Goal: Information Seeking & Learning: Learn about a topic

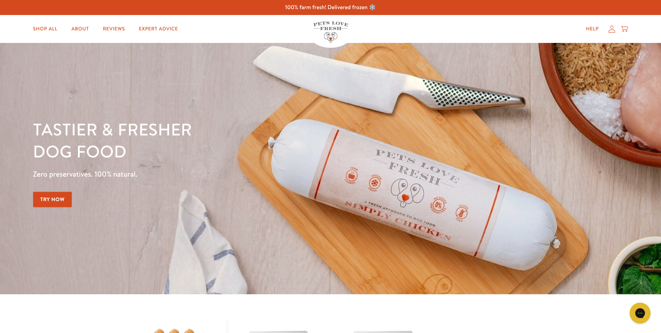
drag, startPoint x: 67, startPoint y: 256, endPoint x: 70, endPoint y: 98, distance: 157.9
click at [148, 26] on link "Expert Advice" at bounding box center [159, 29] width 50 height 14
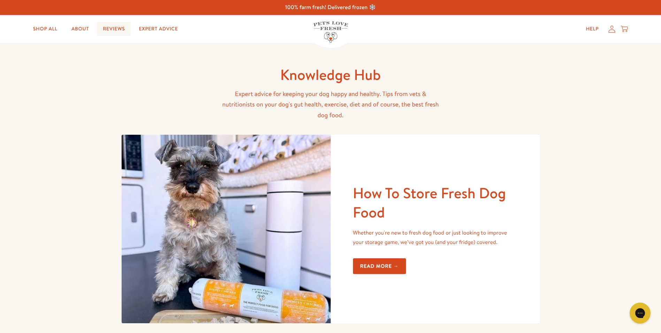
click at [120, 32] on link "Reviews" at bounding box center [113, 29] width 33 height 14
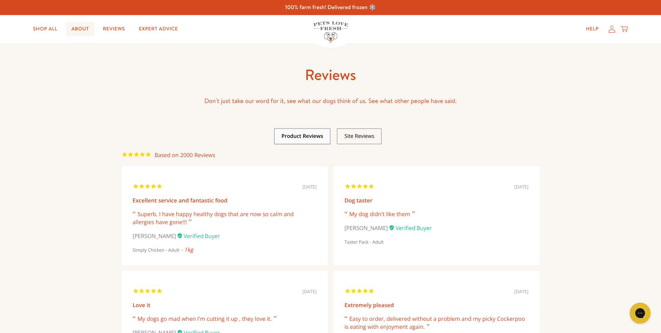
click at [79, 33] on link "About" at bounding box center [80, 29] width 29 height 14
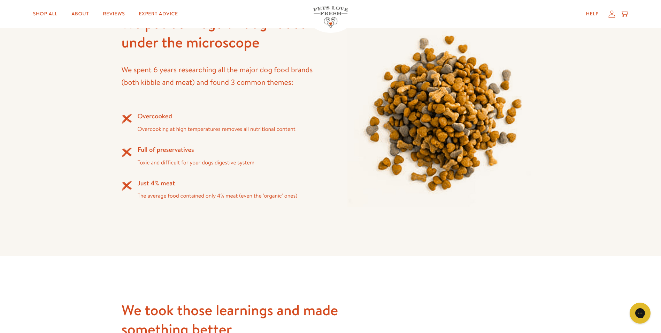
scroll to position [697, 0]
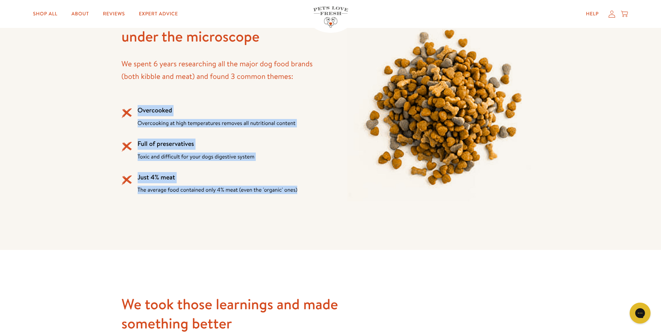
drag, startPoint x: 241, startPoint y: 191, endPoint x: 136, endPoint y: 105, distance: 135.0
click at [136, 105] on div "Overcooked Overcooking at high temperatures removes all nutritional content Ful…" at bounding box center [218, 149] width 192 height 89
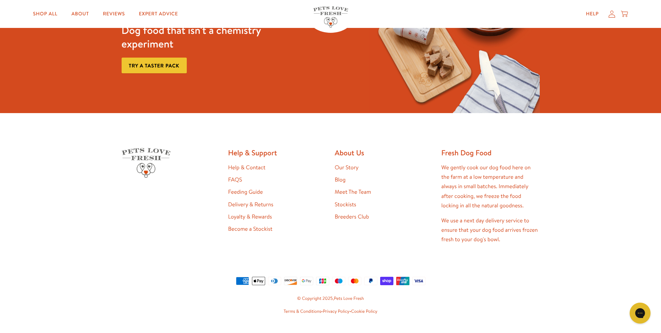
scroll to position [1871, 0]
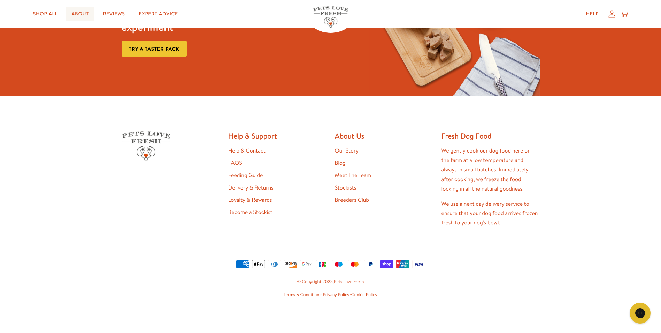
click at [73, 8] on link "About" at bounding box center [80, 14] width 29 height 14
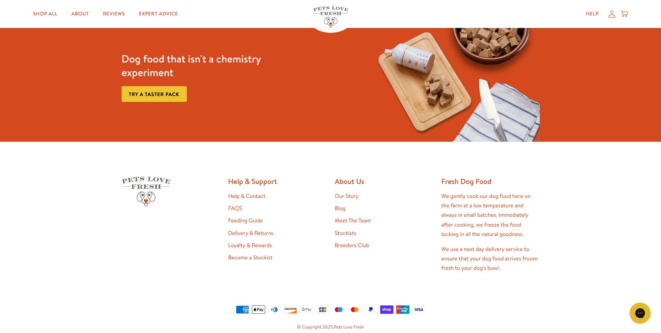
scroll to position [1871, 0]
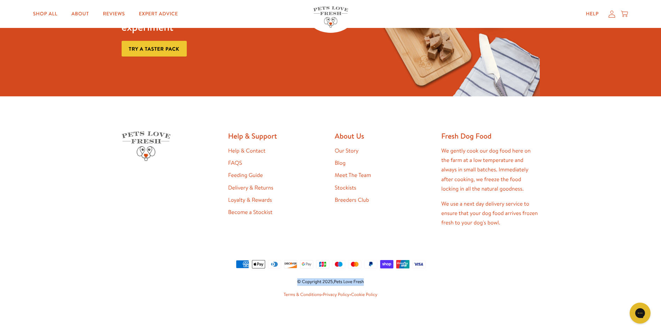
drag, startPoint x: 370, startPoint y: 278, endPoint x: 275, endPoint y: 282, distance: 95.6
click at [275, 282] on small "© Copyright 2025, Pets Love Fresh" at bounding box center [331, 282] width 418 height 8
drag, startPoint x: 275, startPoint y: 282, endPoint x: 267, endPoint y: 282, distance: 7.7
click at [267, 282] on small "© Copyright 2025, Pets Love Fresh" at bounding box center [331, 282] width 418 height 8
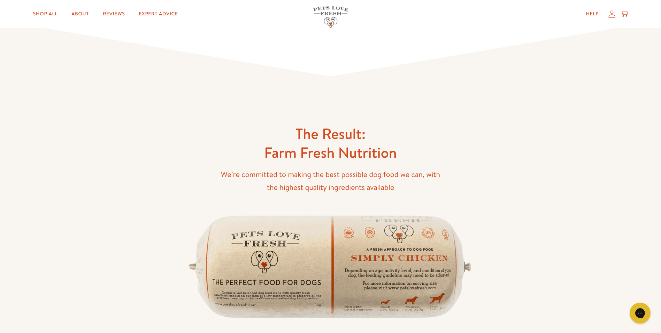
scroll to position [0, 0]
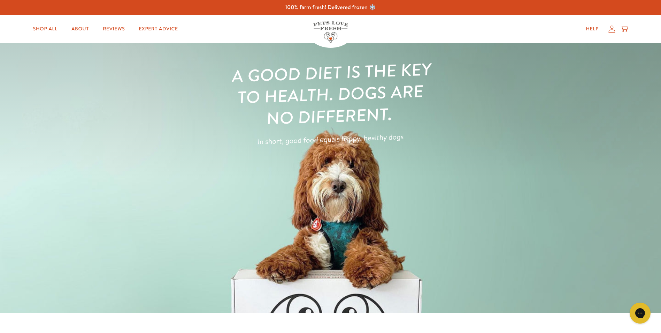
drag, startPoint x: 171, startPoint y: 282, endPoint x: 154, endPoint y: 90, distance: 193.2
click at [73, 24] on link "About" at bounding box center [80, 29] width 29 height 14
click at [49, 29] on link "Shop All" at bounding box center [46, 29] width 36 height 14
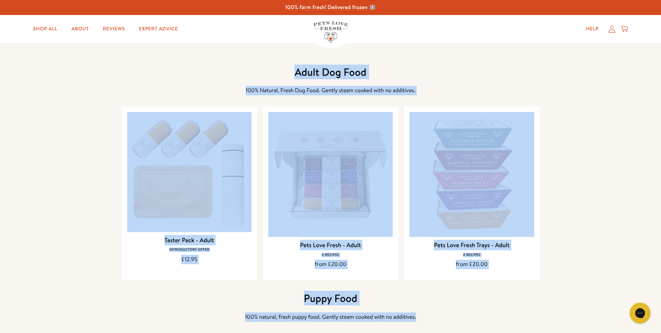
drag, startPoint x: 264, startPoint y: 67, endPoint x: 425, endPoint y: 319, distance: 298.9
click at [425, 319] on p "100% natural, fresh puppy food. Gently steam cooked with no additives." at bounding box center [330, 316] width 223 height 9
drag, startPoint x: 428, startPoint y: 319, endPoint x: 184, endPoint y: 71, distance: 347.3
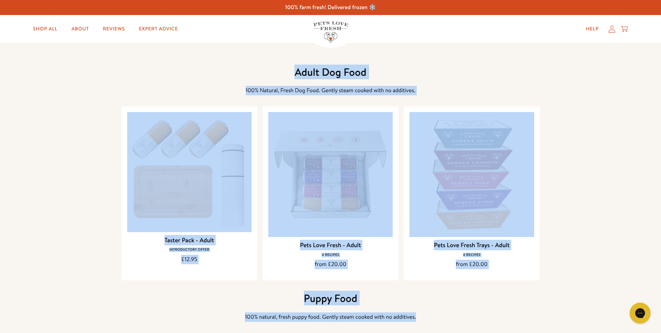
drag, startPoint x: 184, startPoint y: 71, endPoint x: 180, endPoint y: 67, distance: 6.4
click at [180, 67] on div "Adult Dog Food 100% Natural, Fresh Dog Food. Gently steam cooked with no additi…" at bounding box center [331, 172] width 418 height 215
